Goal: Task Accomplishment & Management: Use online tool/utility

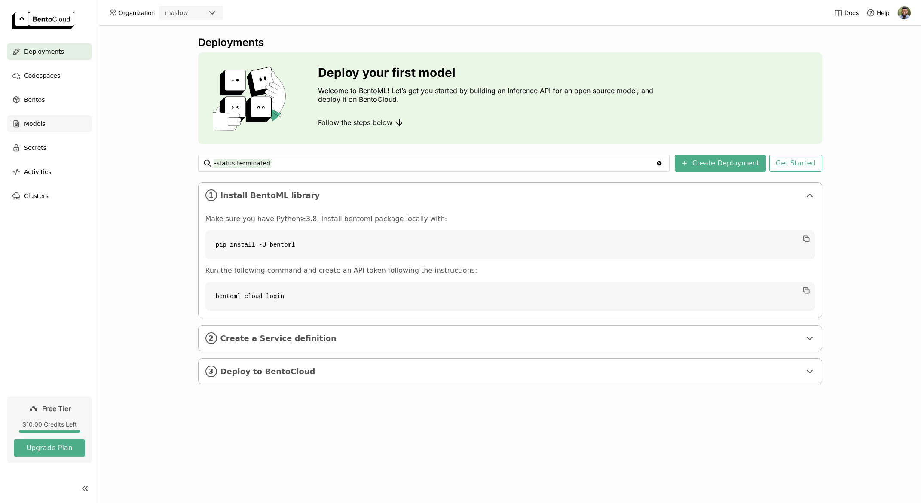
click at [53, 126] on div "Models" at bounding box center [49, 123] width 85 height 17
click at [47, 124] on div "Models" at bounding box center [49, 123] width 85 height 17
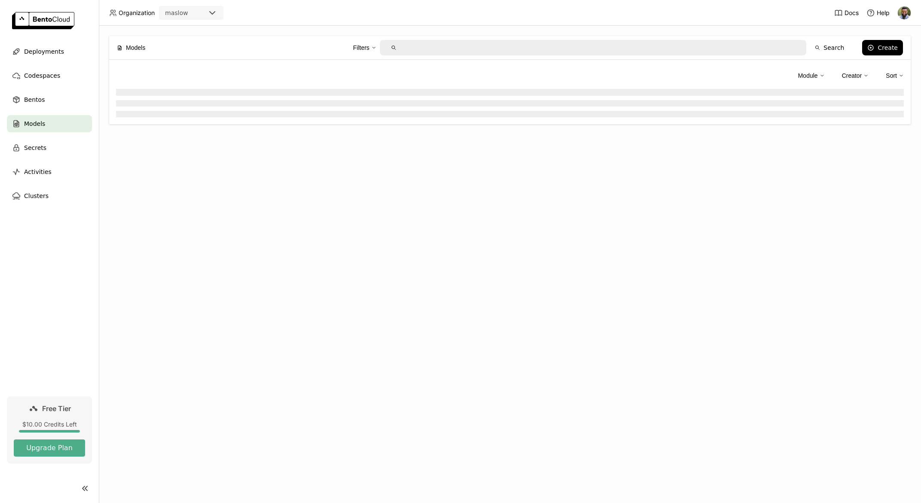
click at [23, 122] on div "Models" at bounding box center [49, 123] width 85 height 17
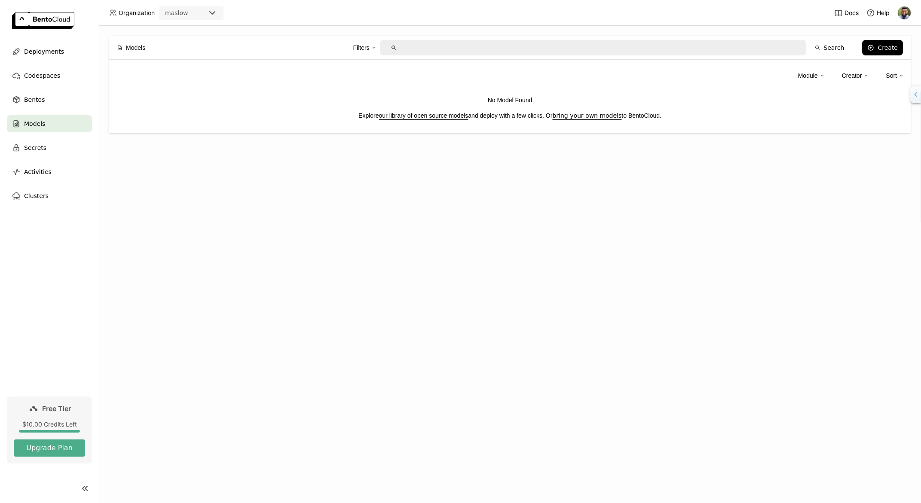
click at [432, 113] on link "our library of open source models" at bounding box center [423, 115] width 89 height 7
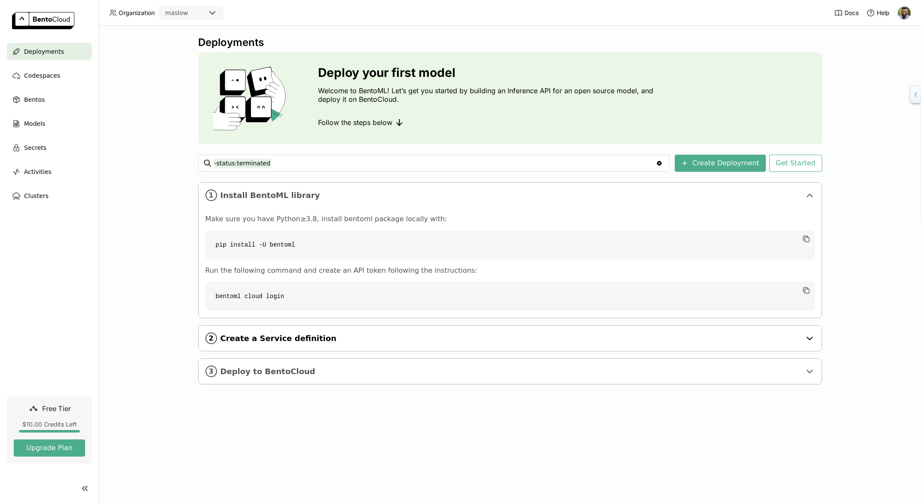
click at [293, 339] on span "Create a Service definition" at bounding box center [510, 338] width 580 height 9
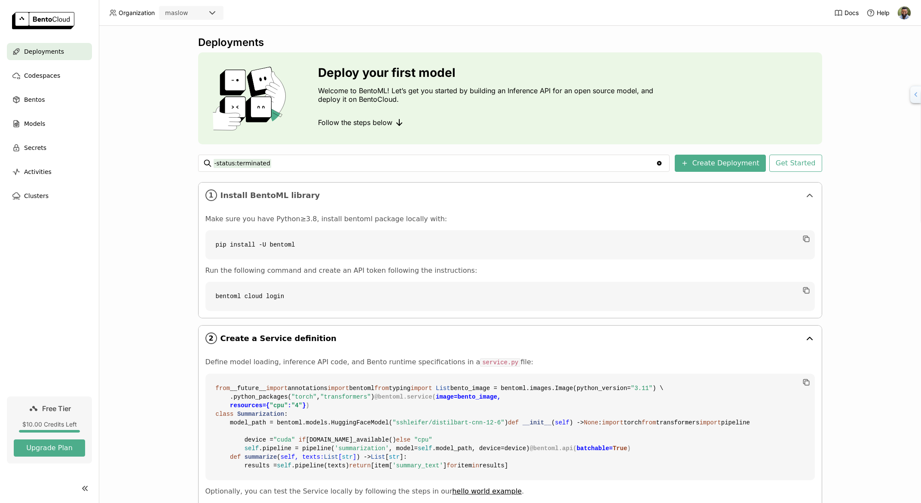
click at [331, 336] on span "Create a Service definition" at bounding box center [510, 338] width 580 height 9
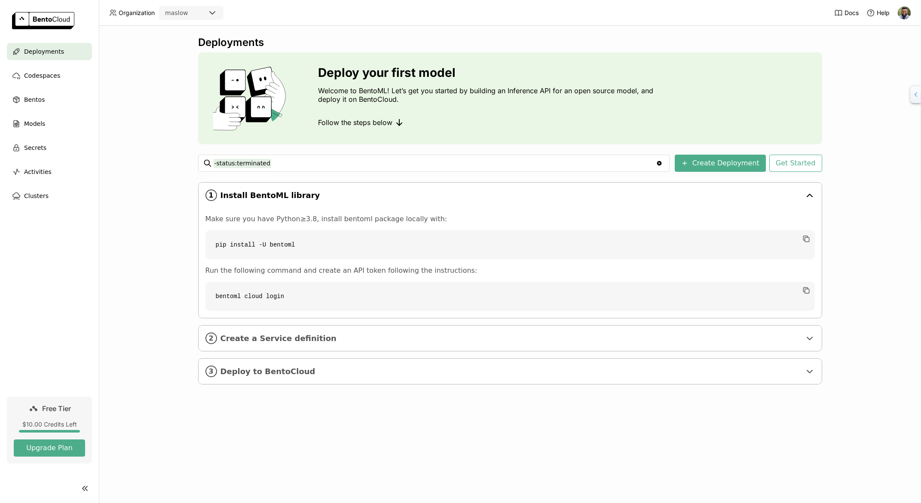
click at [340, 196] on span "Install BentoML library" at bounding box center [510, 195] width 580 height 9
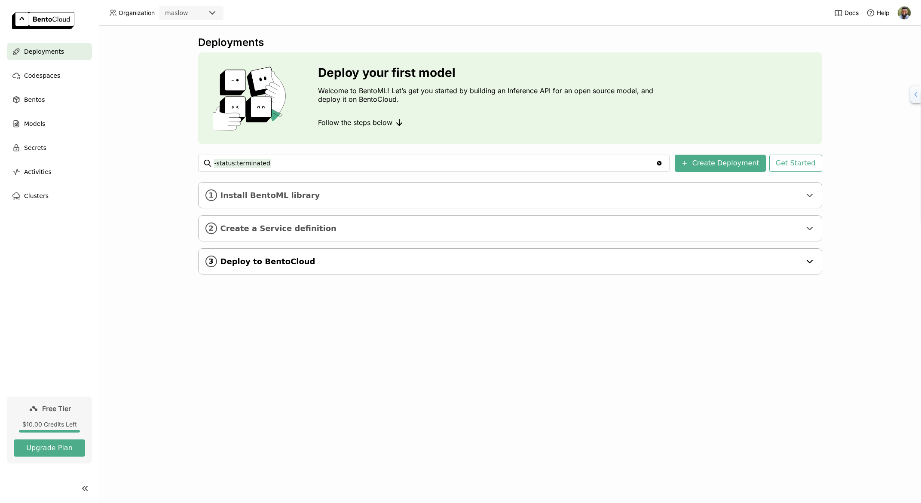
click at [323, 273] on div "3 Deploy to BentoCloud" at bounding box center [509, 261] width 623 height 25
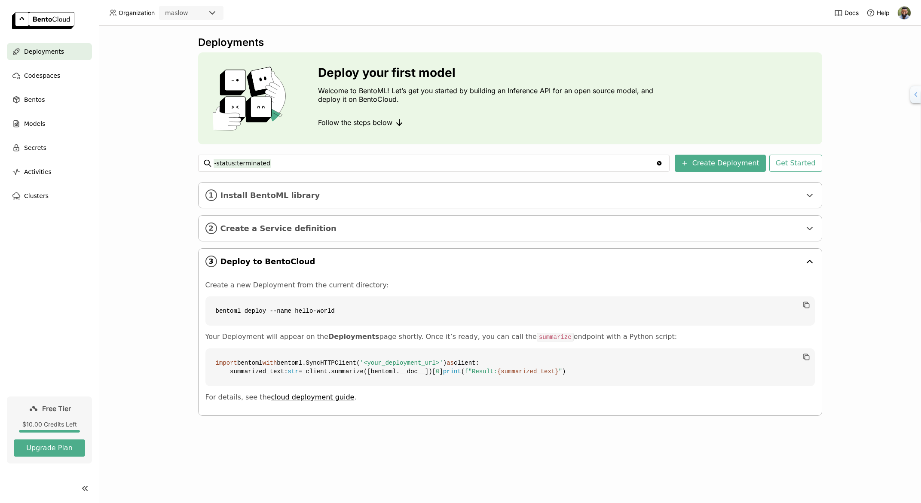
click at [327, 268] on div "3 Deploy to BentoCloud" at bounding box center [509, 261] width 623 height 25
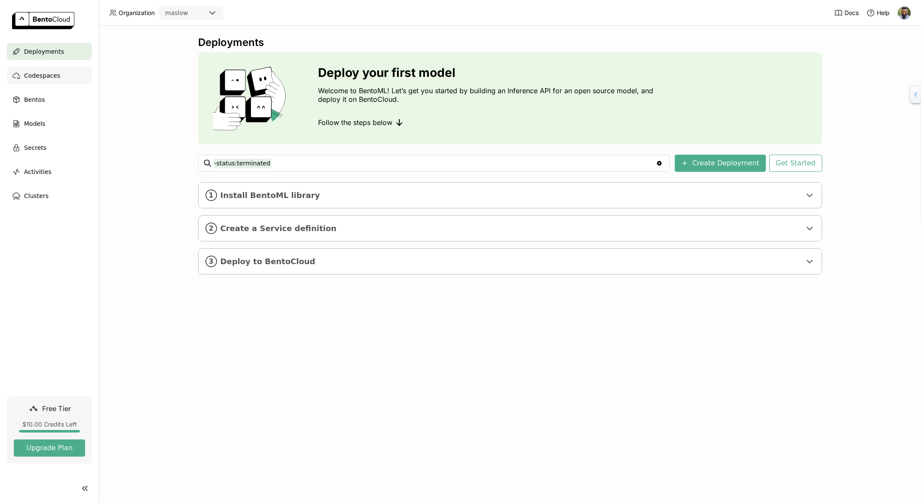
click at [45, 75] on span "Codespaces" at bounding box center [42, 75] width 36 height 10
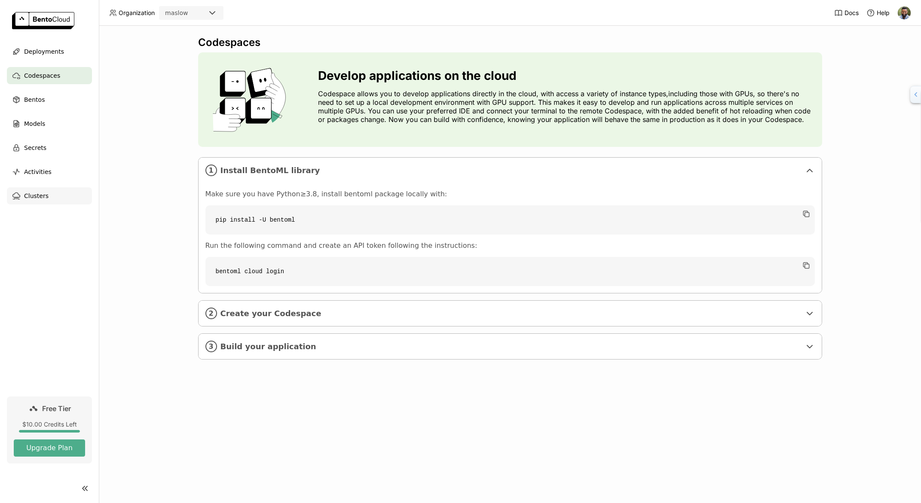
click at [48, 199] on div "Clusters" at bounding box center [49, 195] width 85 height 17
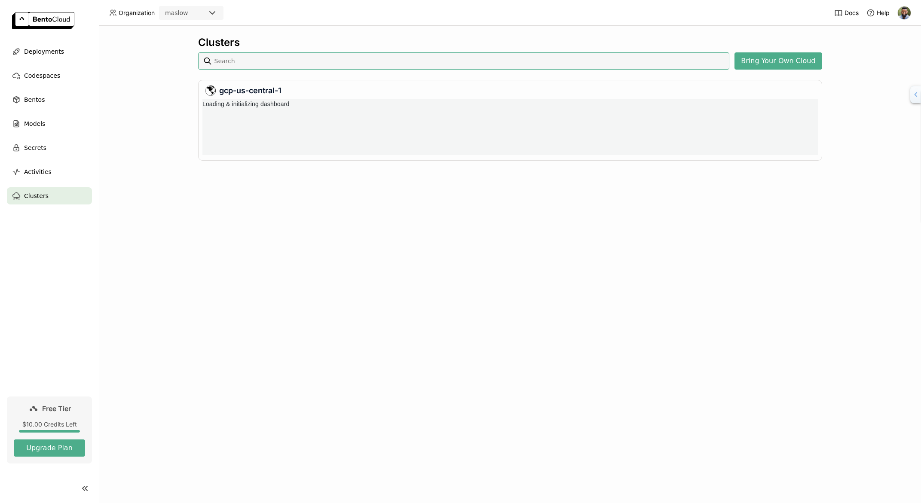
click at [61, 414] on link "Free Tier $10.00 Credits Left Upgrade Plan" at bounding box center [49, 430] width 85 height 67
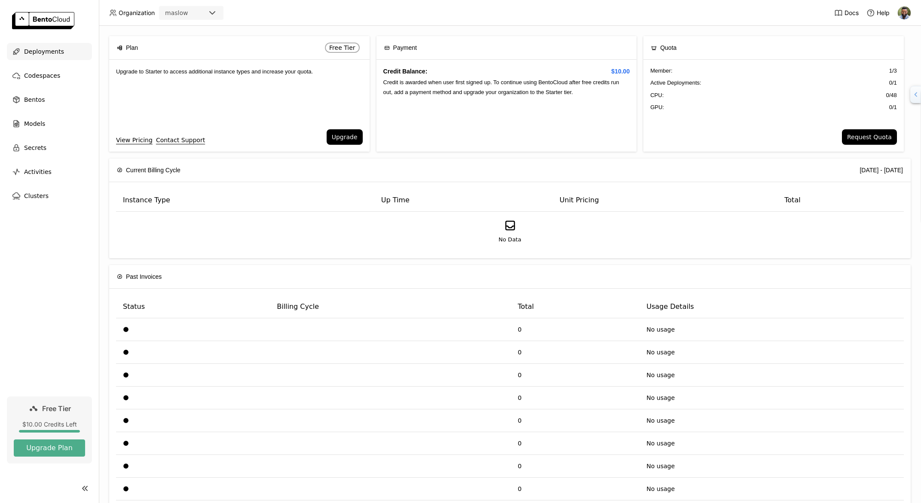
click at [37, 54] on span "Deployments" at bounding box center [44, 51] width 40 height 10
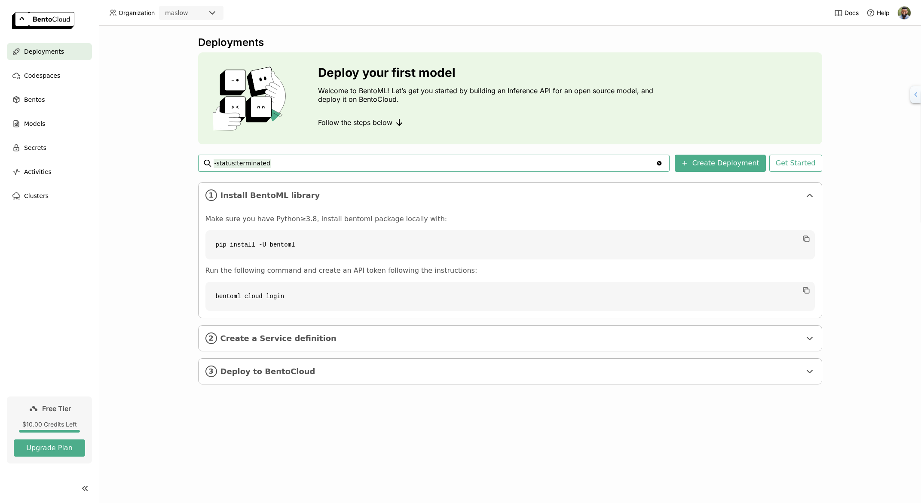
click at [323, 165] on input "-status:terminated" at bounding box center [435, 163] width 442 height 14
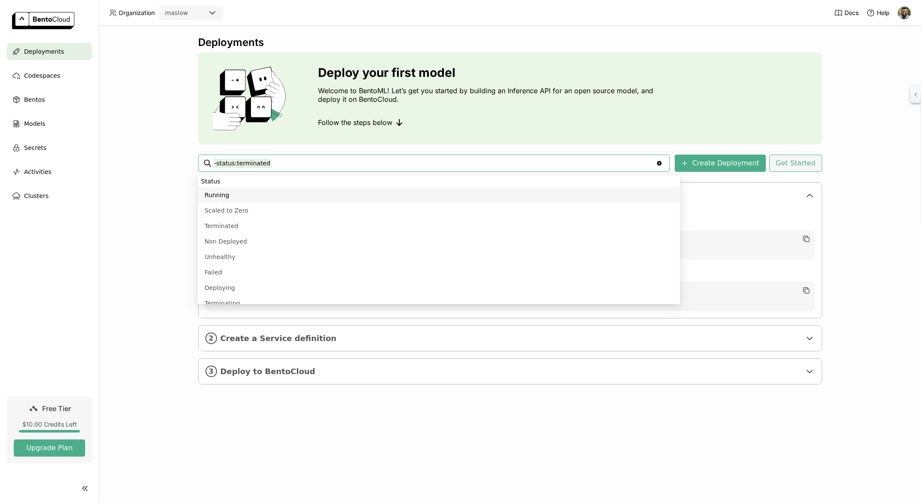
click at [806, 169] on button "Get Started" at bounding box center [795, 163] width 53 height 17
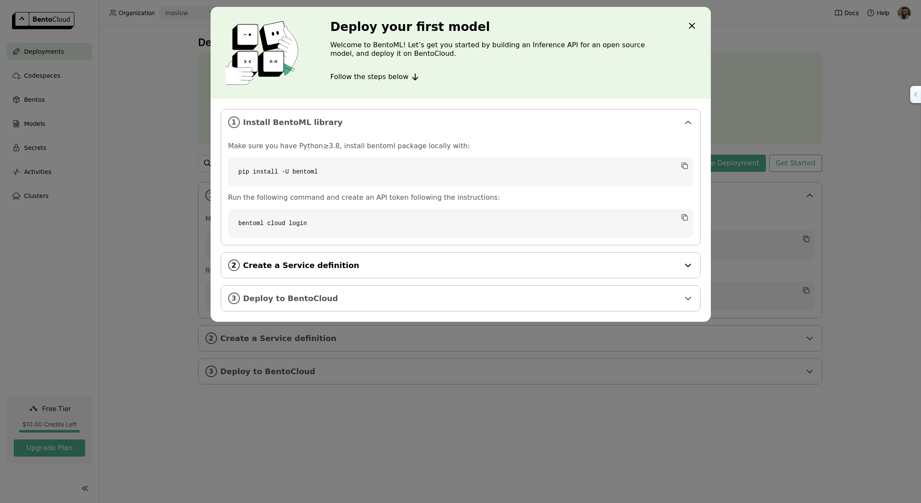
click at [404, 262] on span "Create a Service definition" at bounding box center [461, 265] width 436 height 9
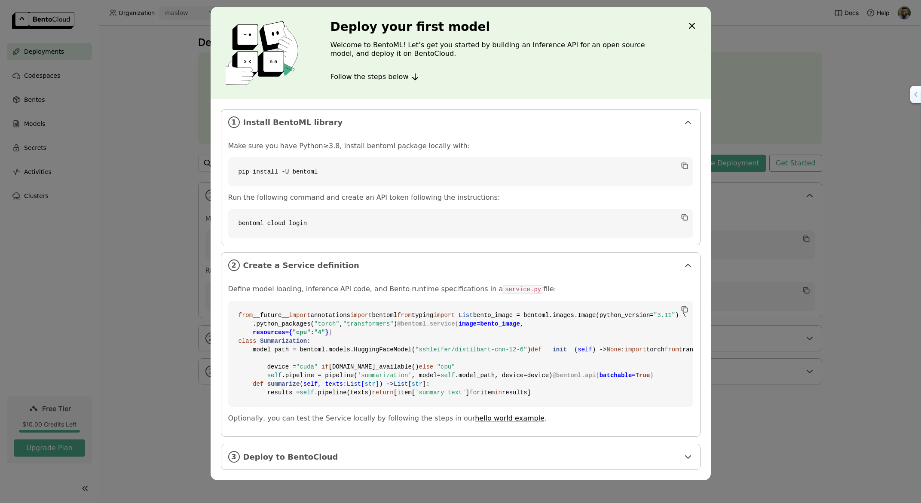
scroll to position [139, 0]
click at [306, 462] on span "Deploy to BentoCloud" at bounding box center [461, 456] width 436 height 9
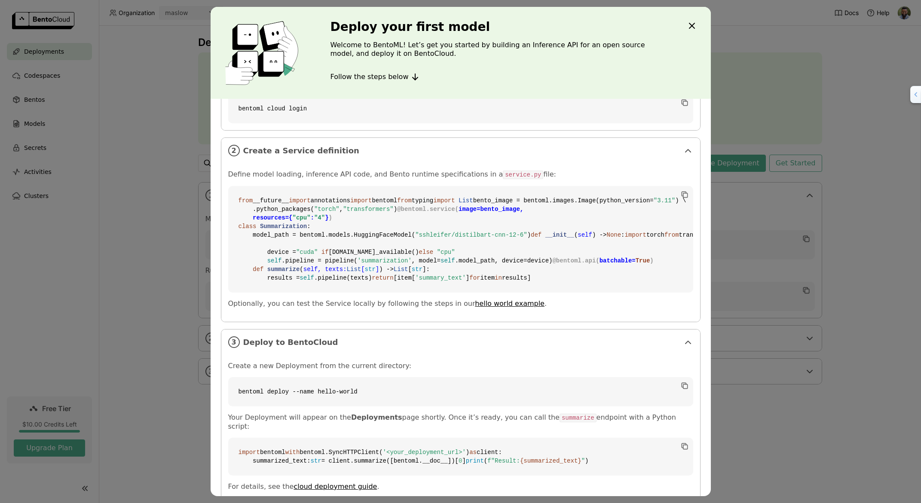
scroll to position [0, 0]
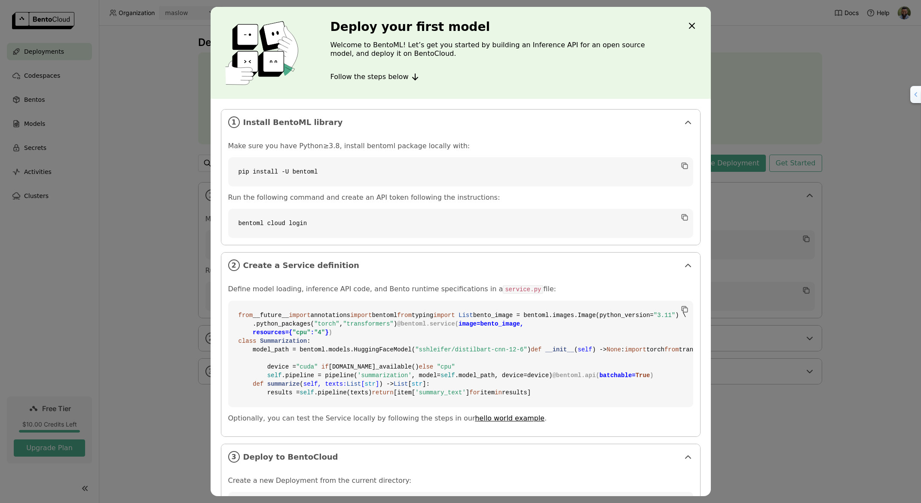
click at [688, 24] on icon "Close" at bounding box center [691, 26] width 10 height 10
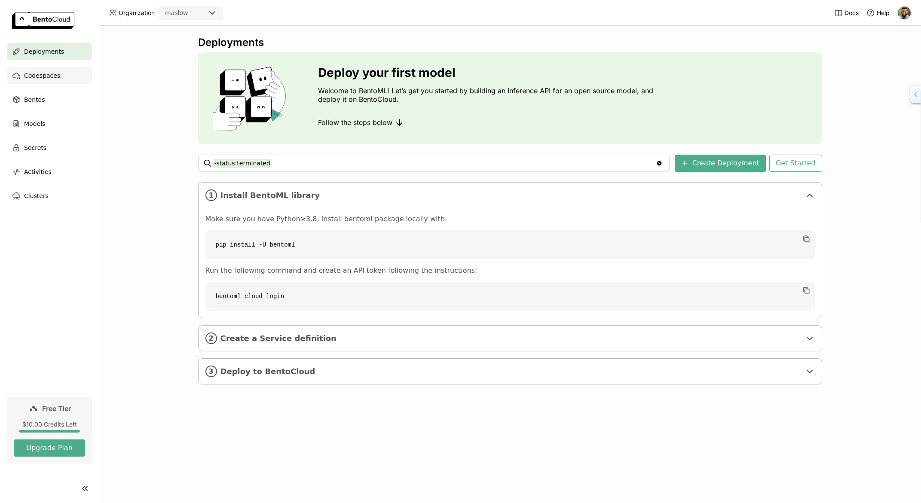
click at [53, 76] on span "Codespaces" at bounding box center [42, 75] width 36 height 10
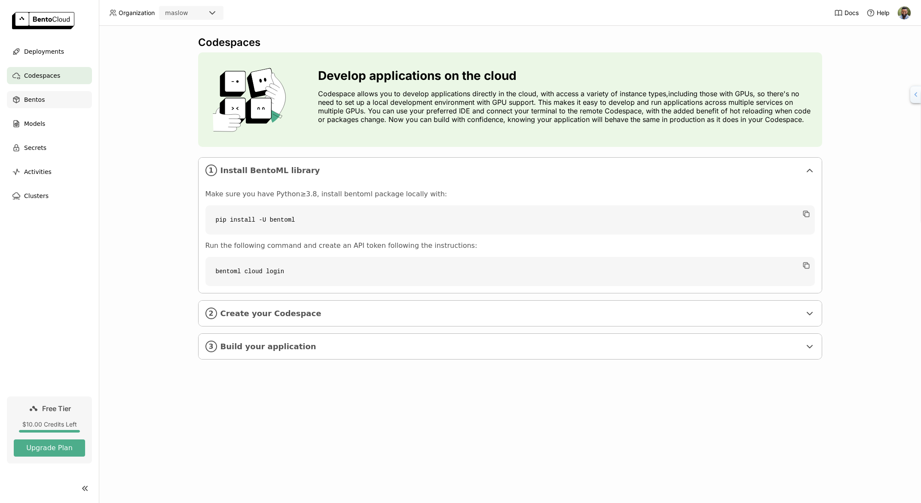
click at [37, 101] on span "Bentos" at bounding box center [34, 100] width 21 height 10
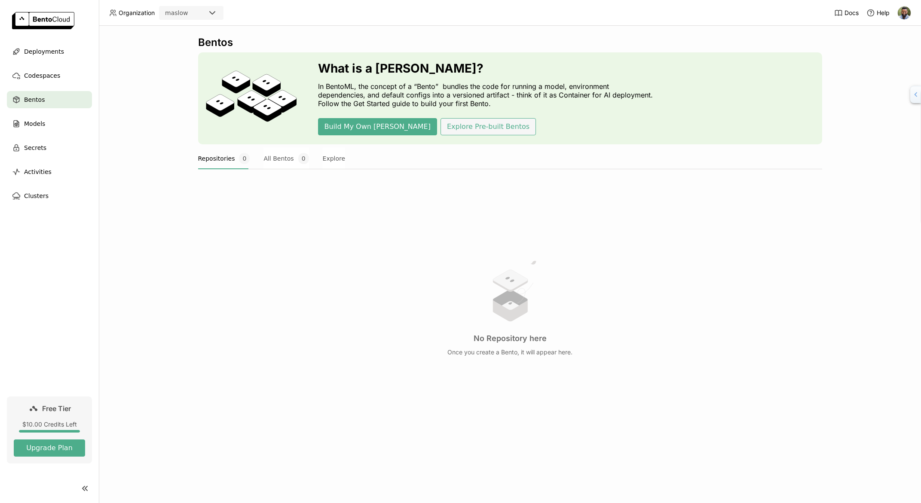
click at [440, 130] on button "Explore Pre-built Bentos" at bounding box center [487, 126] width 95 height 17
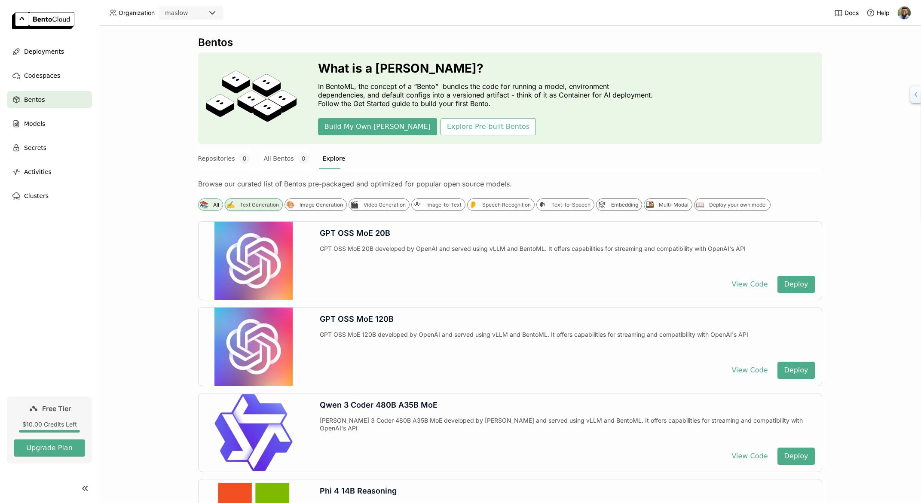
click at [262, 203] on div "Text Generation" at bounding box center [259, 204] width 39 height 7
click at [309, 208] on div "🎨 Image Generation" at bounding box center [315, 204] width 62 height 12
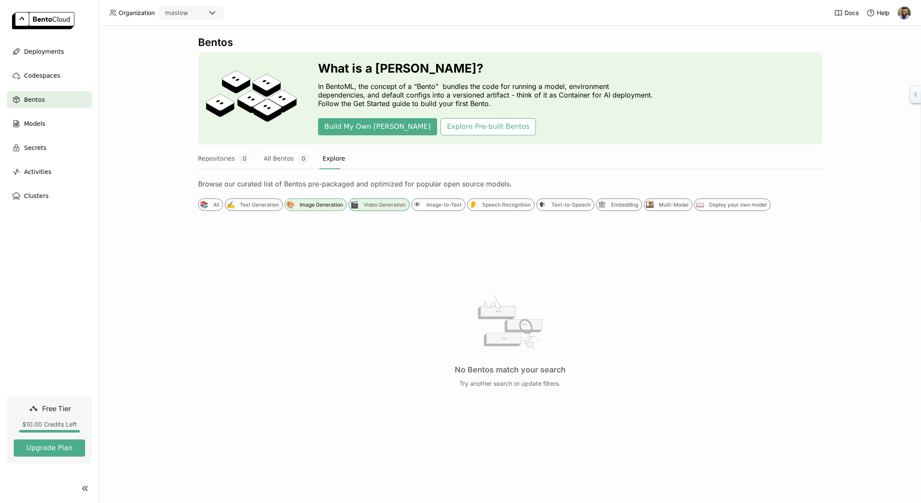
click at [363, 204] on div "Video Generation" at bounding box center [384, 204] width 42 height 7
click at [442, 204] on div "Image-to-Text" at bounding box center [443, 204] width 35 height 7
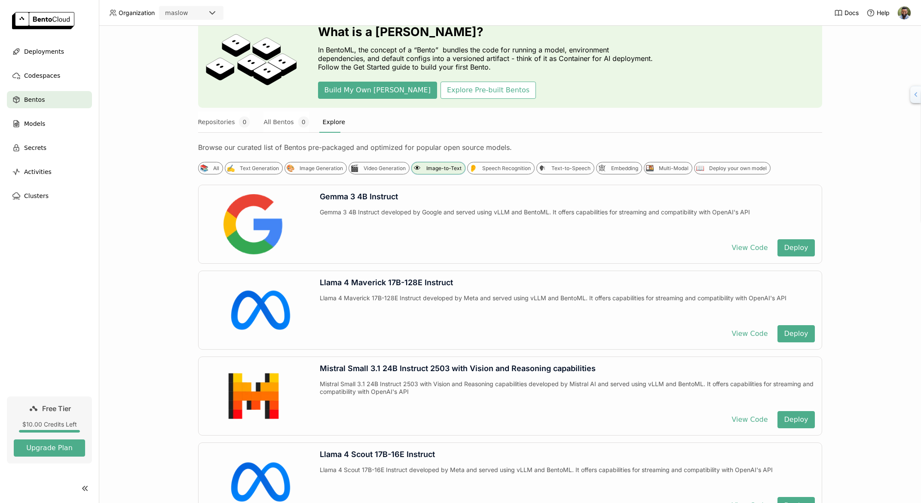
scroll to position [44, 0]
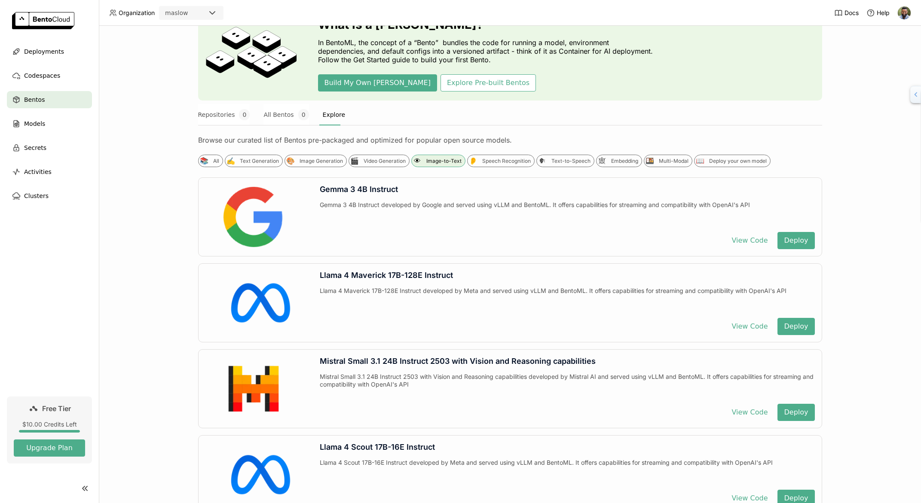
click at [431, 212] on div "Gemma 3 4B Instruct developed by Google and served using vLLM and BentoML. It o…" at bounding box center [567, 213] width 495 height 24
click at [482, 166] on div "👂 Speech Recognition" at bounding box center [500, 161] width 67 height 12
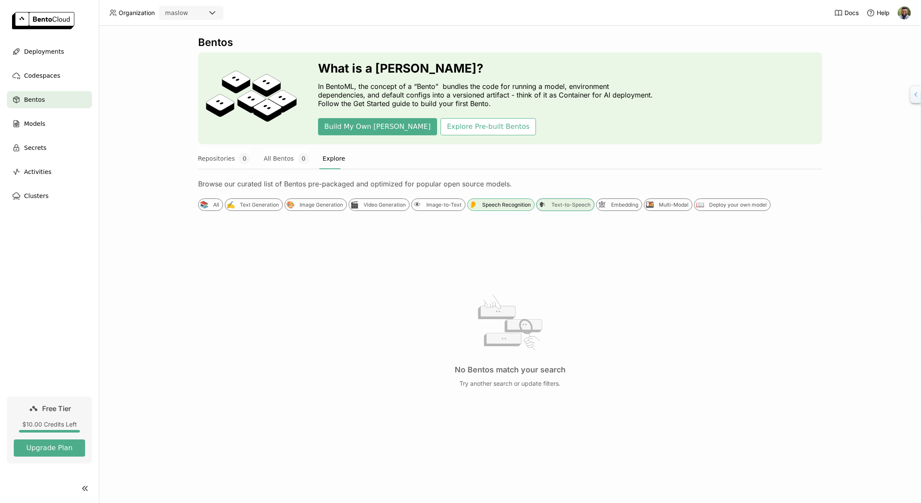
click at [551, 205] on div "Text-to-Speech" at bounding box center [570, 204] width 39 height 7
click at [611, 206] on div "Embedding" at bounding box center [624, 204] width 27 height 7
click at [659, 207] on div "Multi-Modal" at bounding box center [674, 204] width 30 height 7
click at [727, 207] on div "Deploy your own model" at bounding box center [738, 204] width 58 height 7
click at [217, 201] on div "All" at bounding box center [216, 204] width 6 height 7
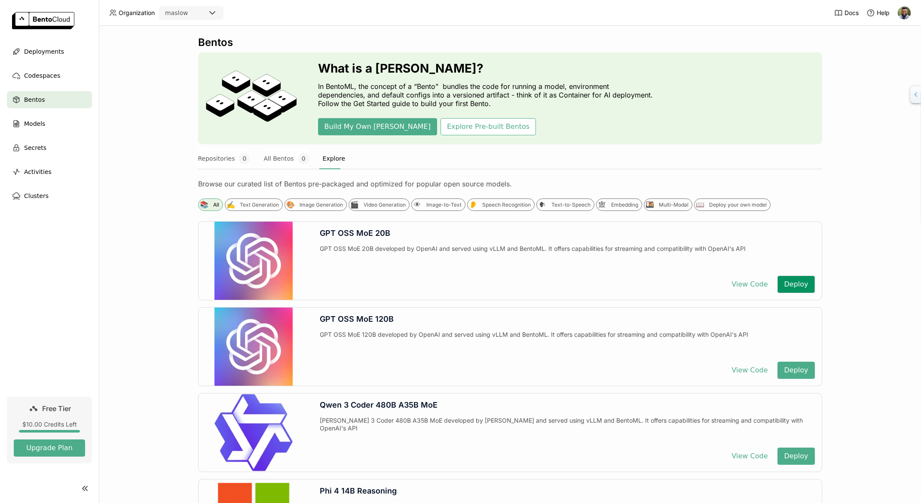
click at [805, 287] on button "Deploy" at bounding box center [795, 284] width 37 height 17
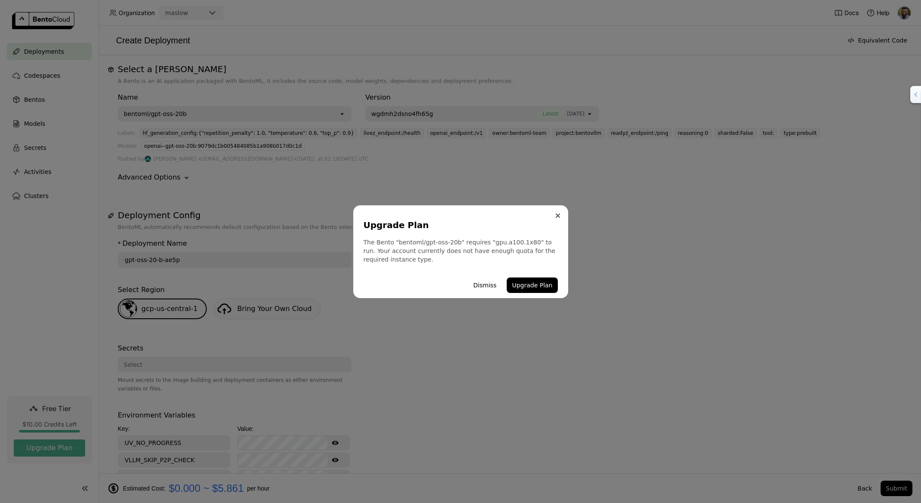
click at [559, 214] on button "Close" at bounding box center [557, 215] width 10 height 10
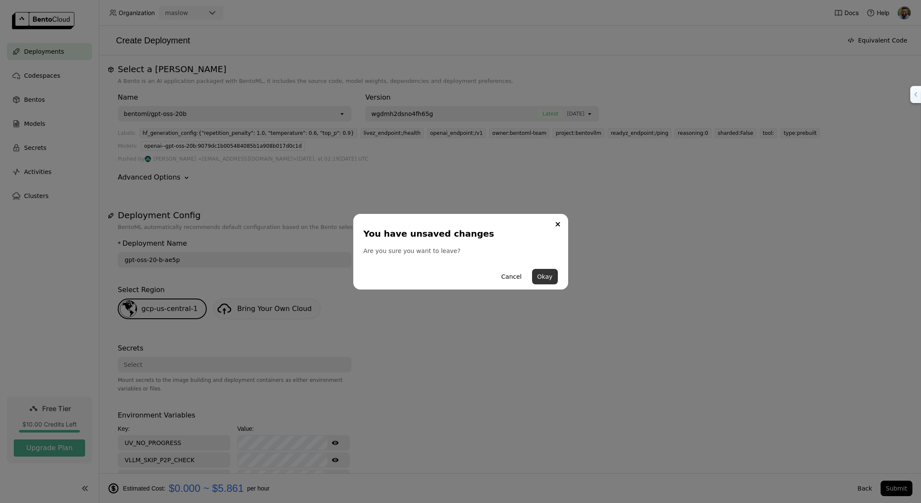
click at [548, 276] on button "Okay" at bounding box center [545, 276] width 26 height 15
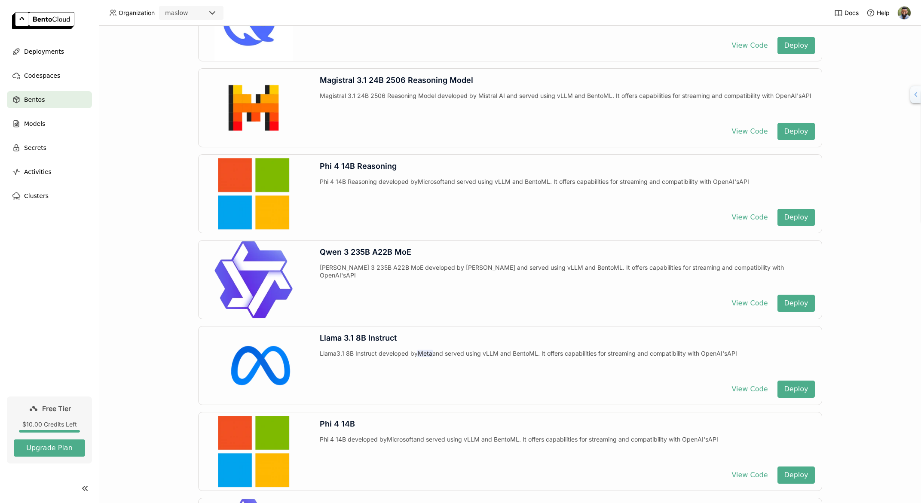
scroll to position [944, 0]
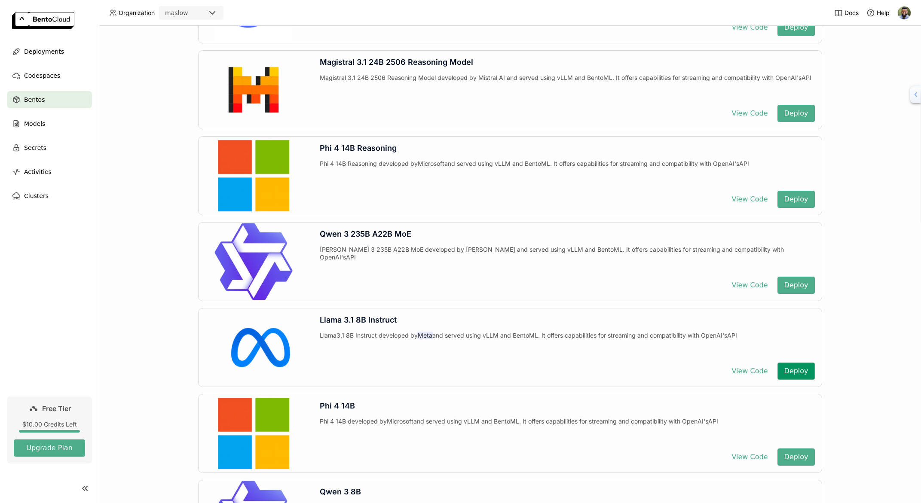
click at [803, 372] on button "Deploy" at bounding box center [795, 371] width 37 height 17
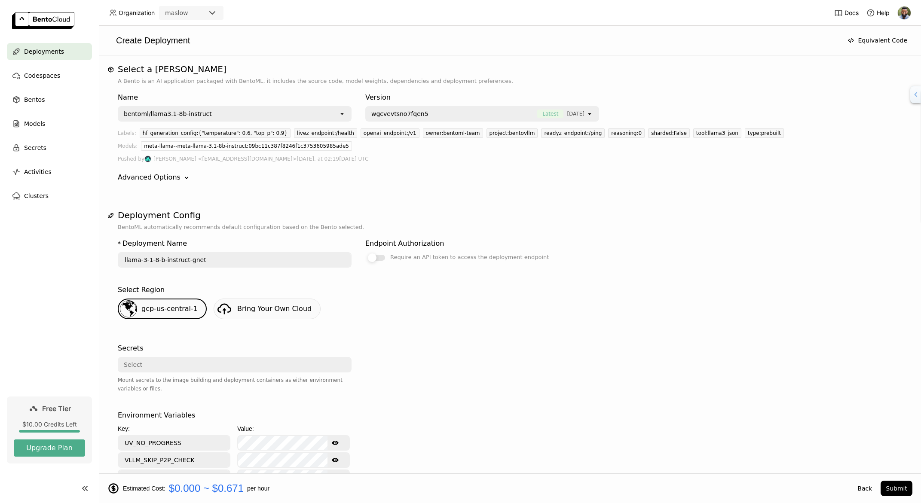
click at [380, 257] on div at bounding box center [376, 258] width 17 height 6
click at [365, 252] on input "Require an API token to access the deployment endpoint" at bounding box center [365, 252] width 0 height 0
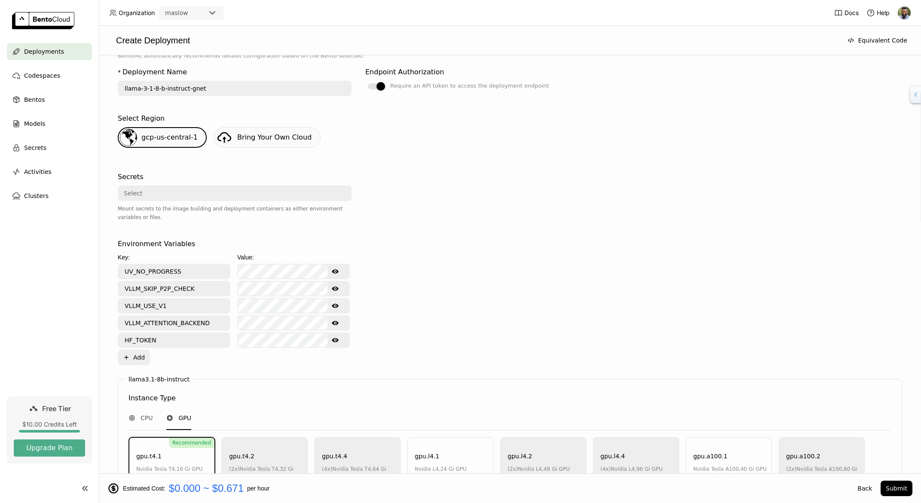
scroll to position [342, 0]
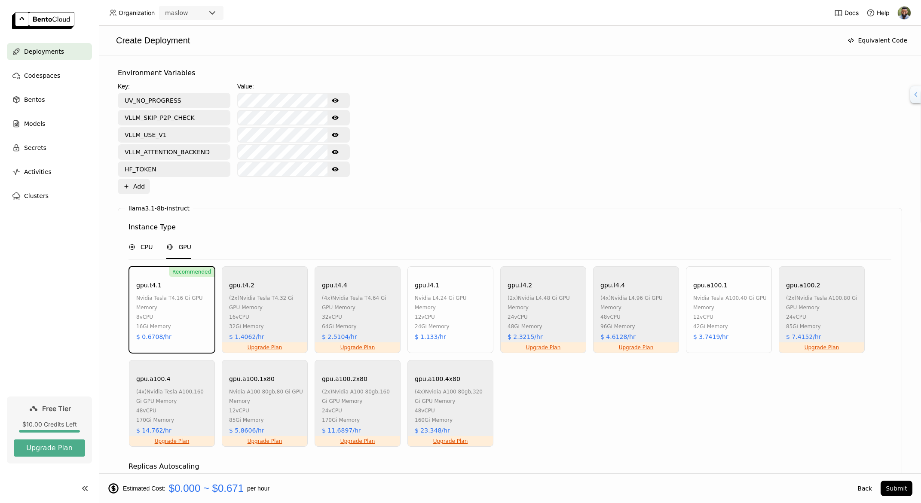
click at [145, 244] on span "CPU" at bounding box center [146, 247] width 12 height 9
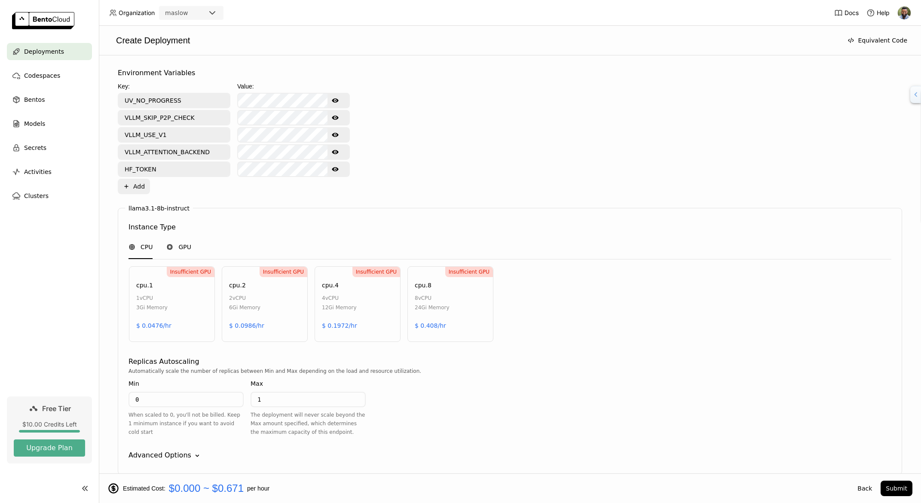
click at [173, 249] on icon at bounding box center [169, 247] width 7 height 7
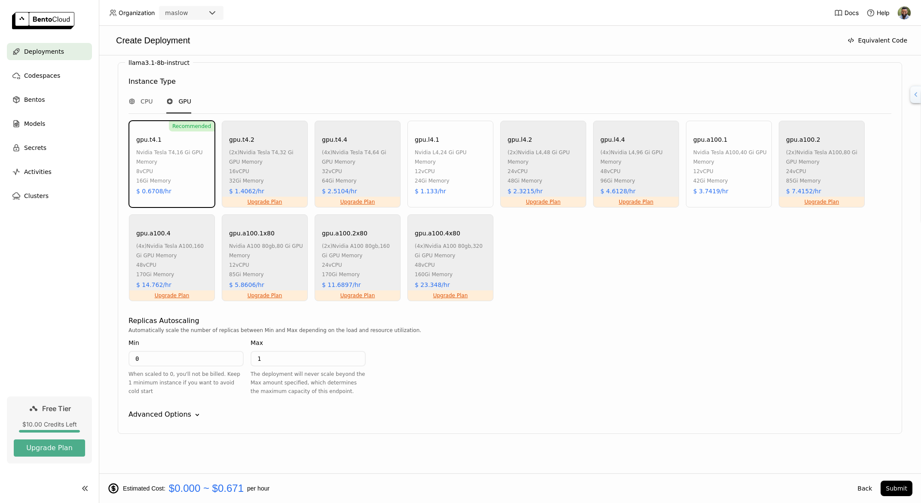
scroll to position [491, 0]
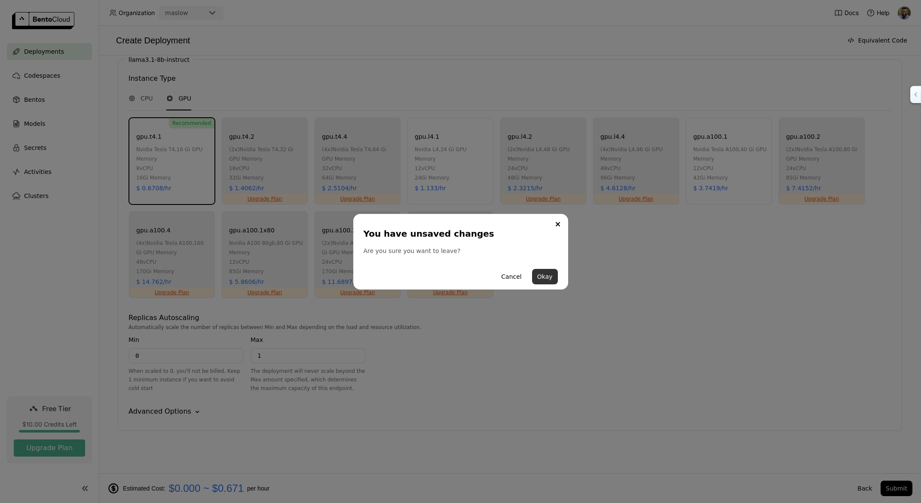
click at [543, 278] on button "Okay" at bounding box center [545, 276] width 26 height 15
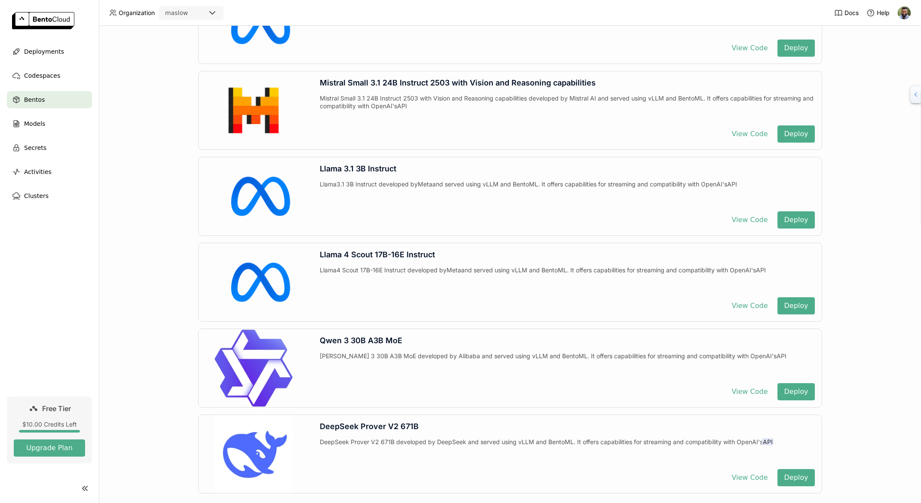
scroll to position [1889, 0]
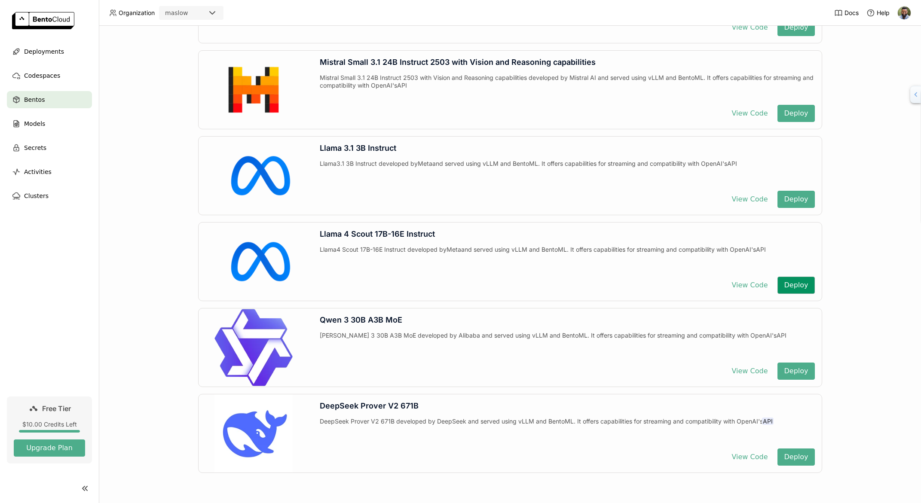
click at [802, 290] on button "Deploy" at bounding box center [795, 285] width 37 height 17
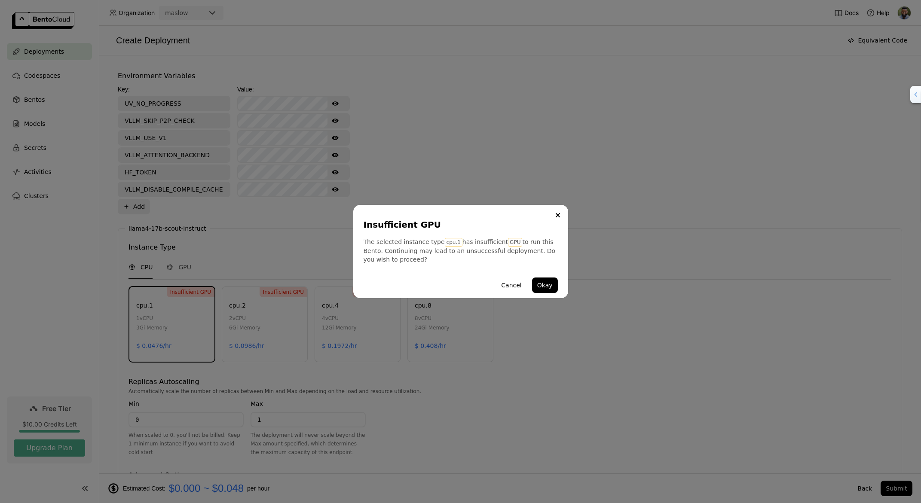
scroll to position [339, 0]
click at [559, 214] on icon "Close" at bounding box center [557, 215] width 3 height 3
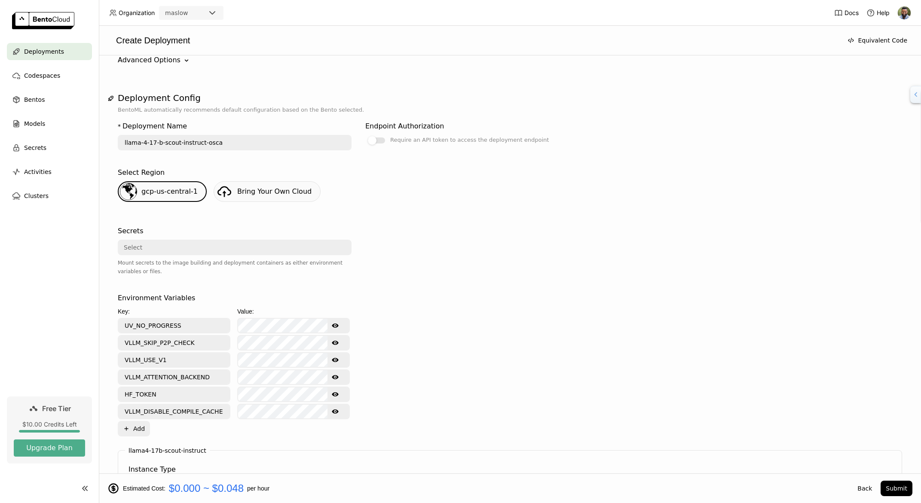
scroll to position [0, 0]
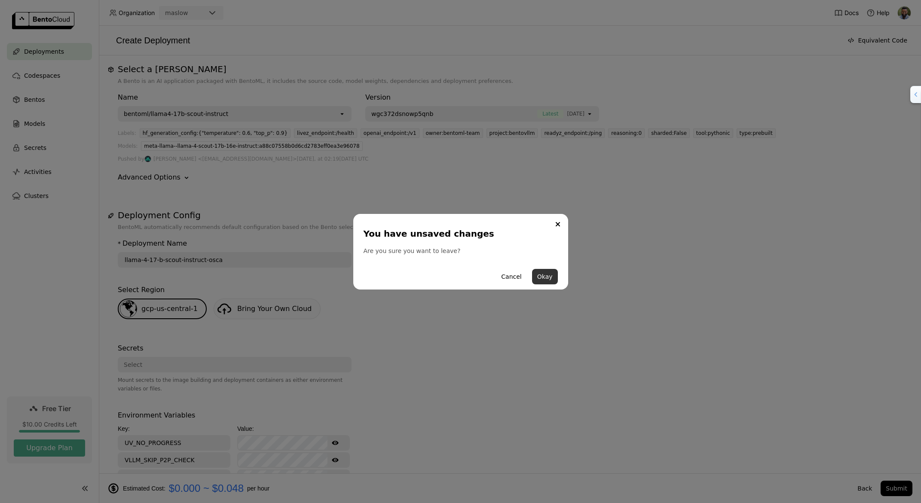
click at [534, 280] on button "Okay" at bounding box center [545, 276] width 26 height 15
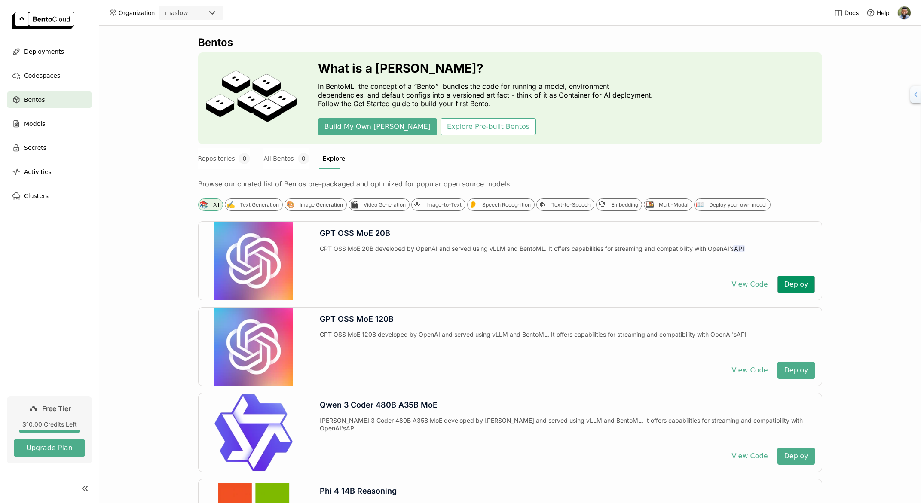
click at [790, 283] on button "Deploy" at bounding box center [795, 284] width 37 height 17
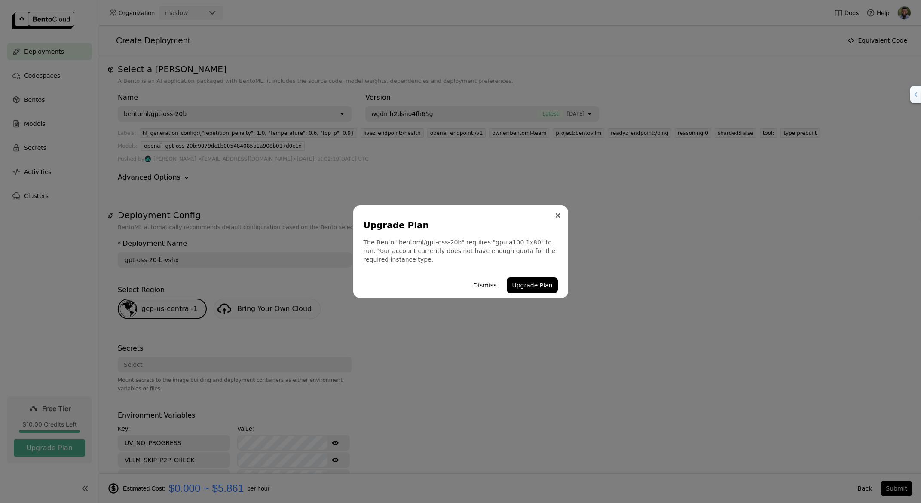
click at [555, 214] on button "Close" at bounding box center [557, 215] width 10 height 10
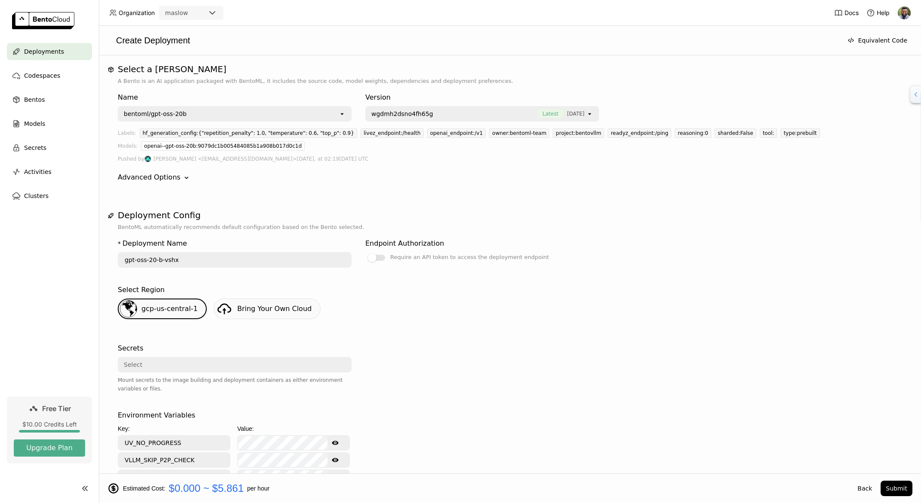
click at [268, 113] on div "bentoml/gpt-oss-20b" at bounding box center [229, 114] width 220 height 14
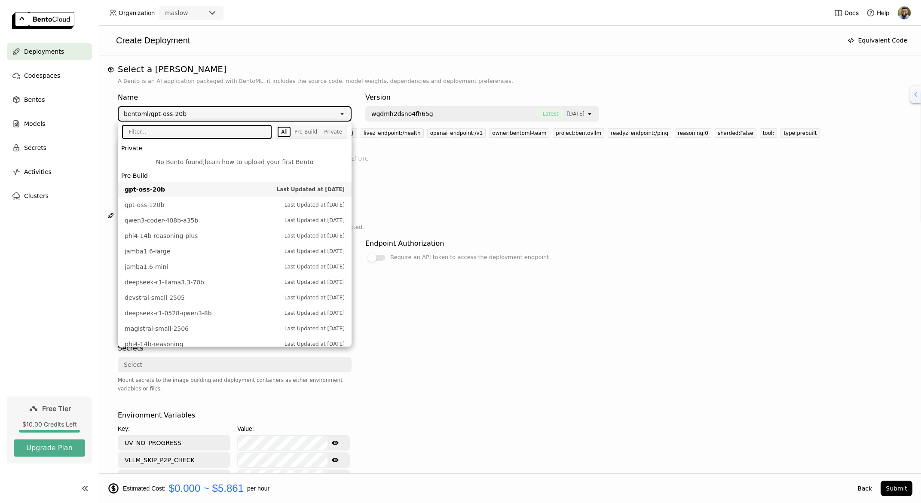
click at [471, 171] on div "Name bentoml/gpt-oss-20b open Version wgdmh2dsno4fh65g Latest [DATE] open Label…" at bounding box center [510, 137] width 784 height 104
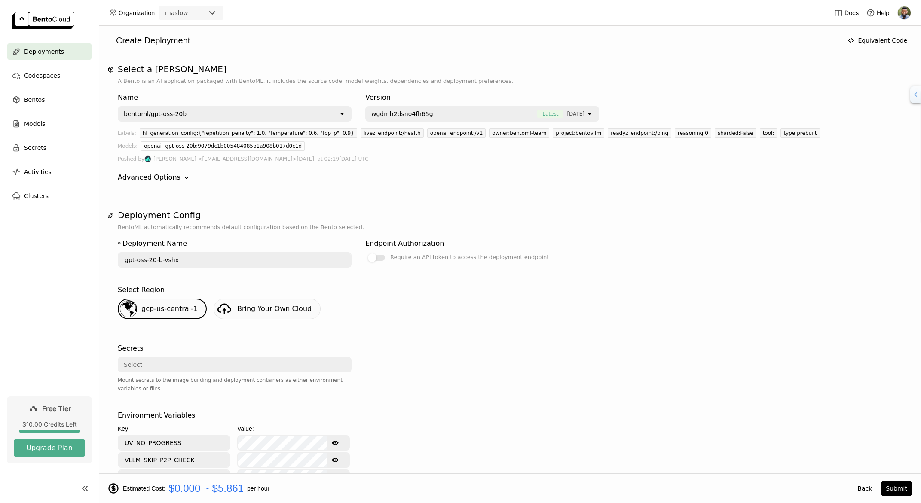
click at [445, 119] on div "wgdmh2dsno4fh65g Latest [DATE]" at bounding box center [476, 114] width 220 height 14
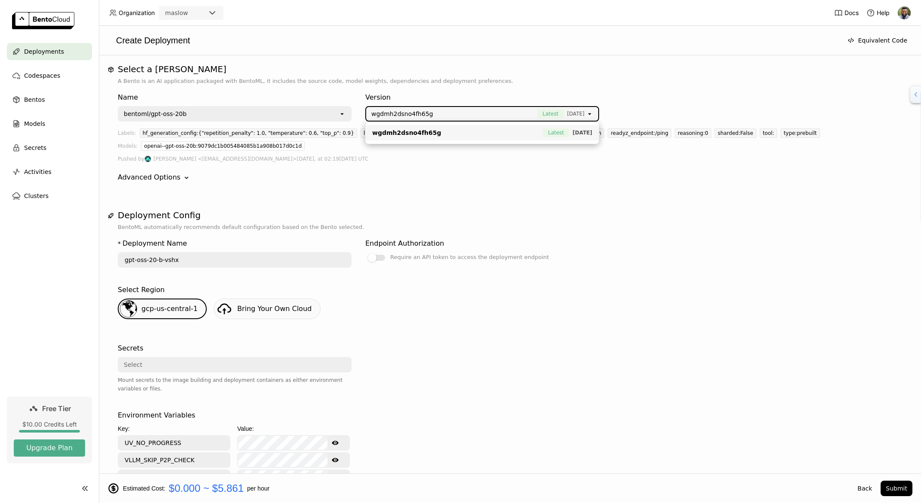
click at [511, 230] on p "BentoML automatically recommends default configuration based on the Bento selec…" at bounding box center [510, 227] width 784 height 9
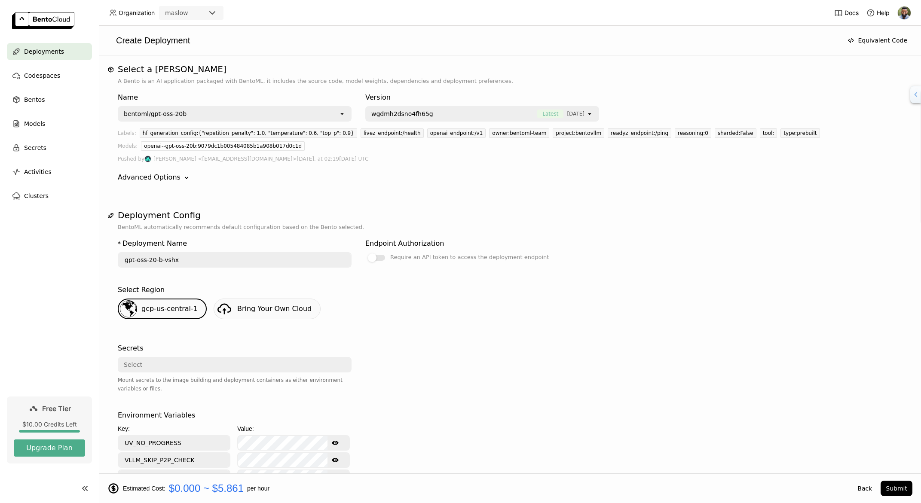
click at [183, 179] on icon "Down" at bounding box center [186, 178] width 9 height 9
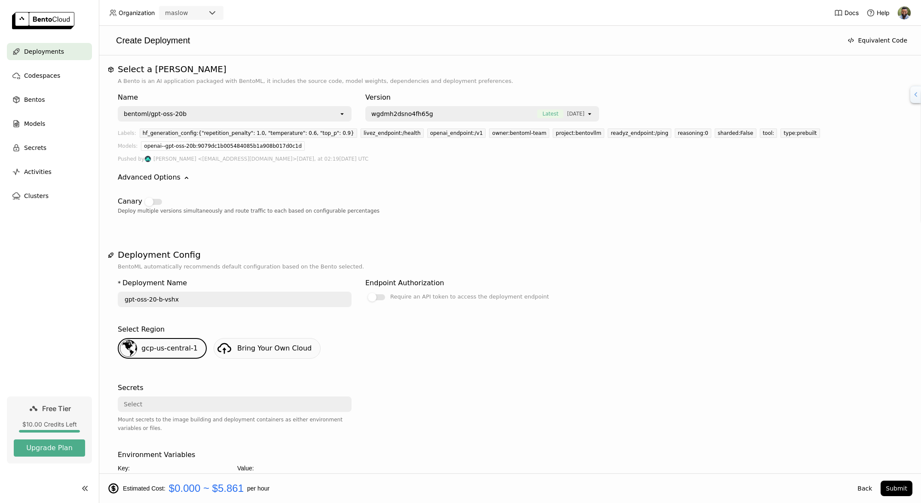
click at [185, 179] on icon at bounding box center [186, 178] width 3 height 2
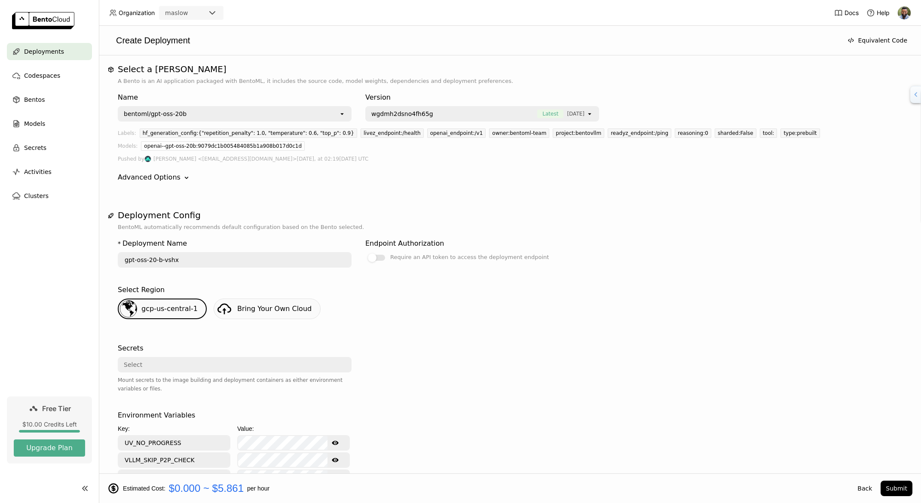
click at [273, 311] on span "Bring Your Own Cloud" at bounding box center [274, 309] width 74 height 8
